Goal: Information Seeking & Learning: Learn about a topic

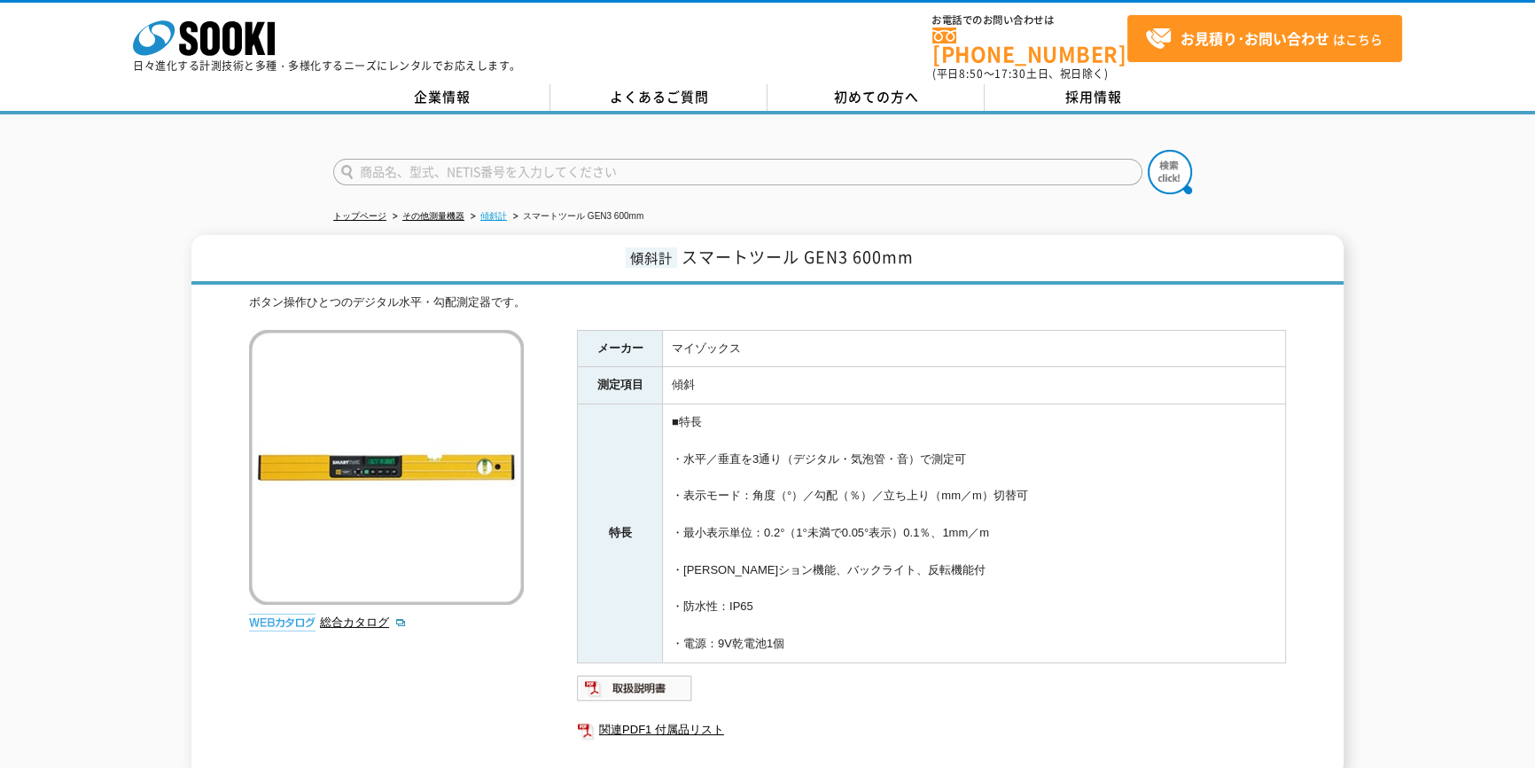
click at [500, 211] on link "傾斜計" at bounding box center [493, 216] width 27 height 10
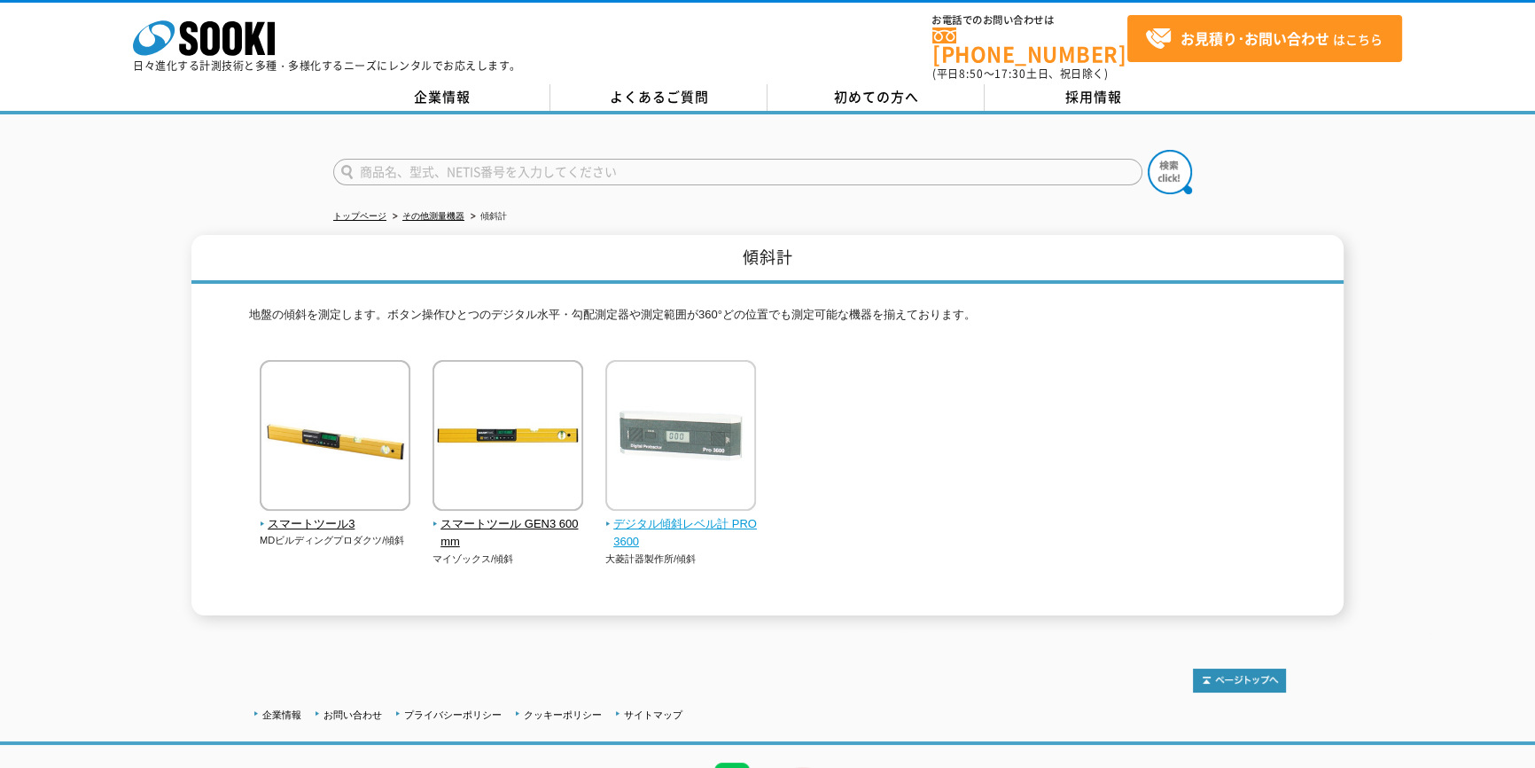
click at [717, 519] on span "デジタル傾斜レベル計 PRO3600" at bounding box center [681, 533] width 152 height 37
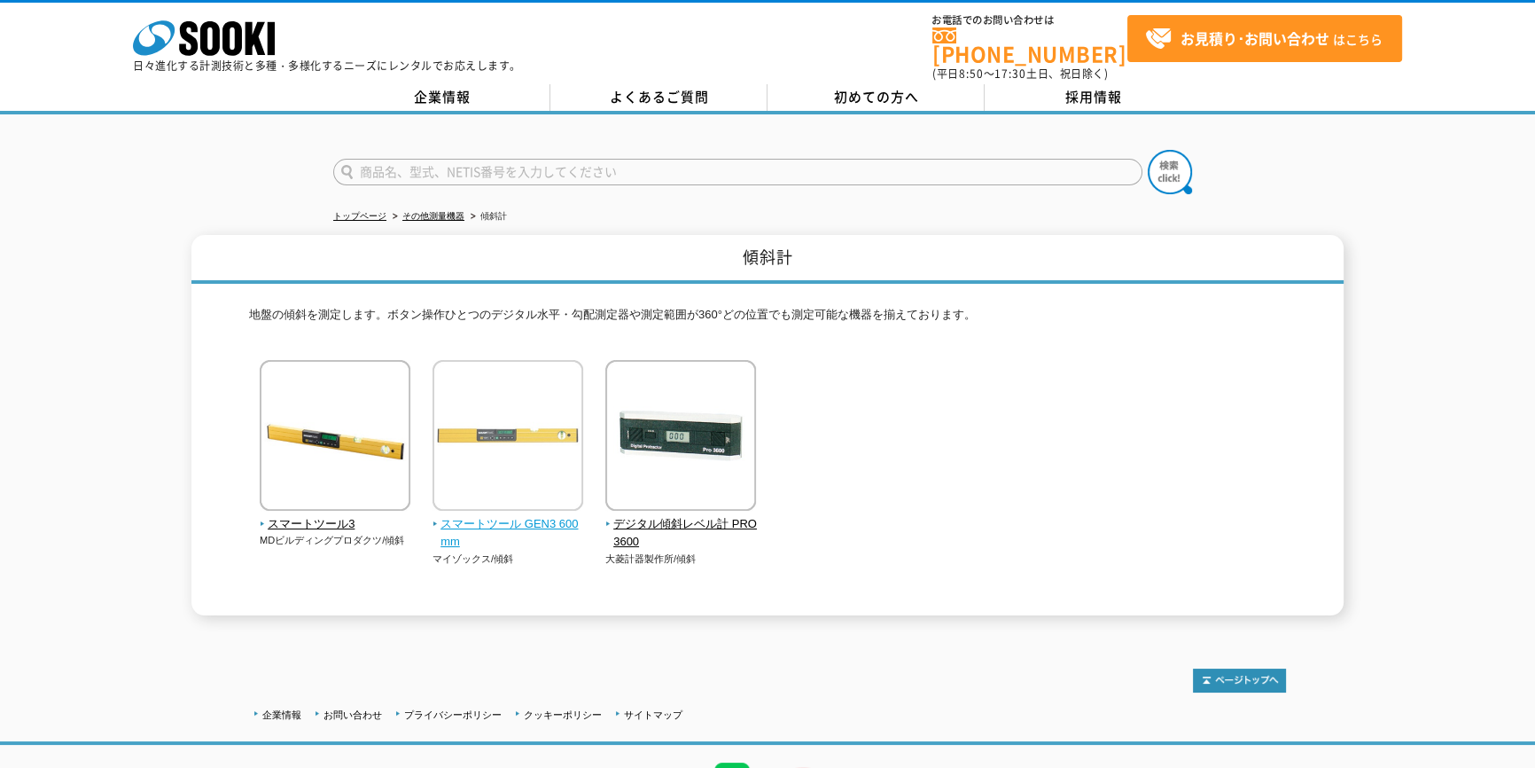
click at [485, 515] on span "スマートツール GEN3 600mm" at bounding box center [509, 533] width 152 height 37
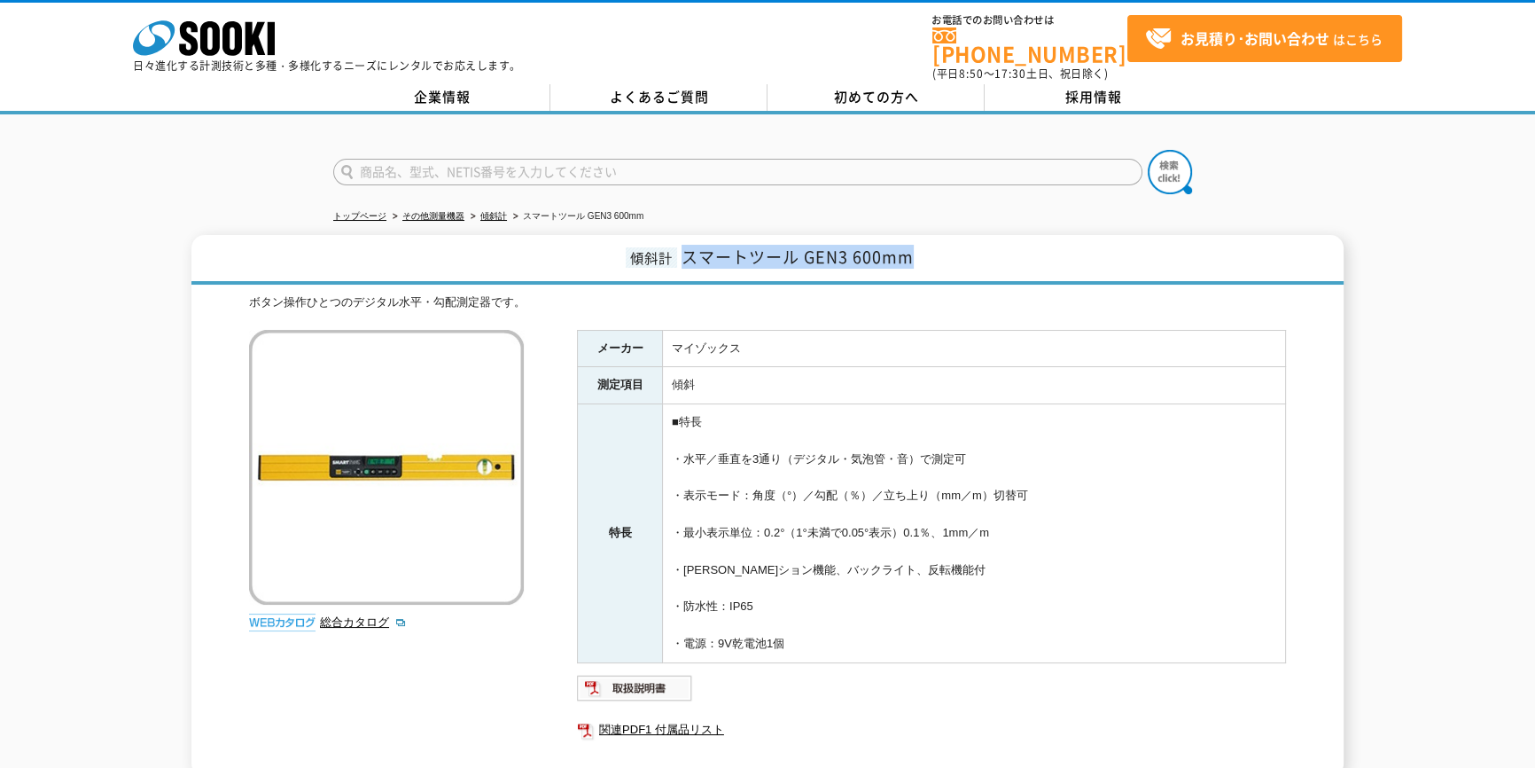
drag, startPoint x: 683, startPoint y: 250, endPoint x: 932, endPoint y: 259, distance: 249.2
click at [932, 259] on h1 "傾斜計 スマートツール GEN3 600mm" at bounding box center [767, 260] width 1152 height 50
copy span "スマートツール GEN3 600mm"
